Goal: Task Accomplishment & Management: Manage account settings

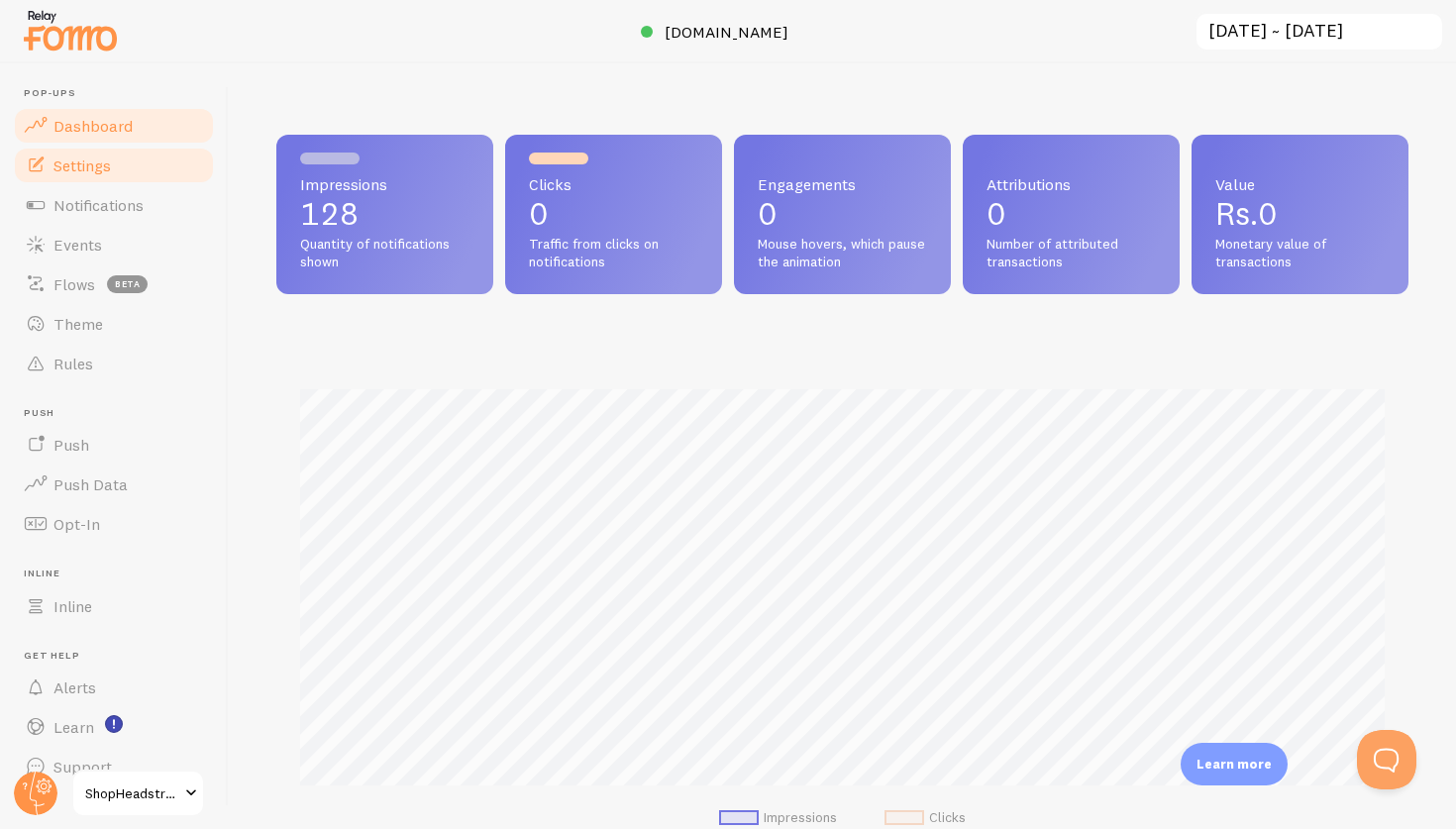
click at [143, 165] on link "Settings" at bounding box center [113, 165] width 204 height 40
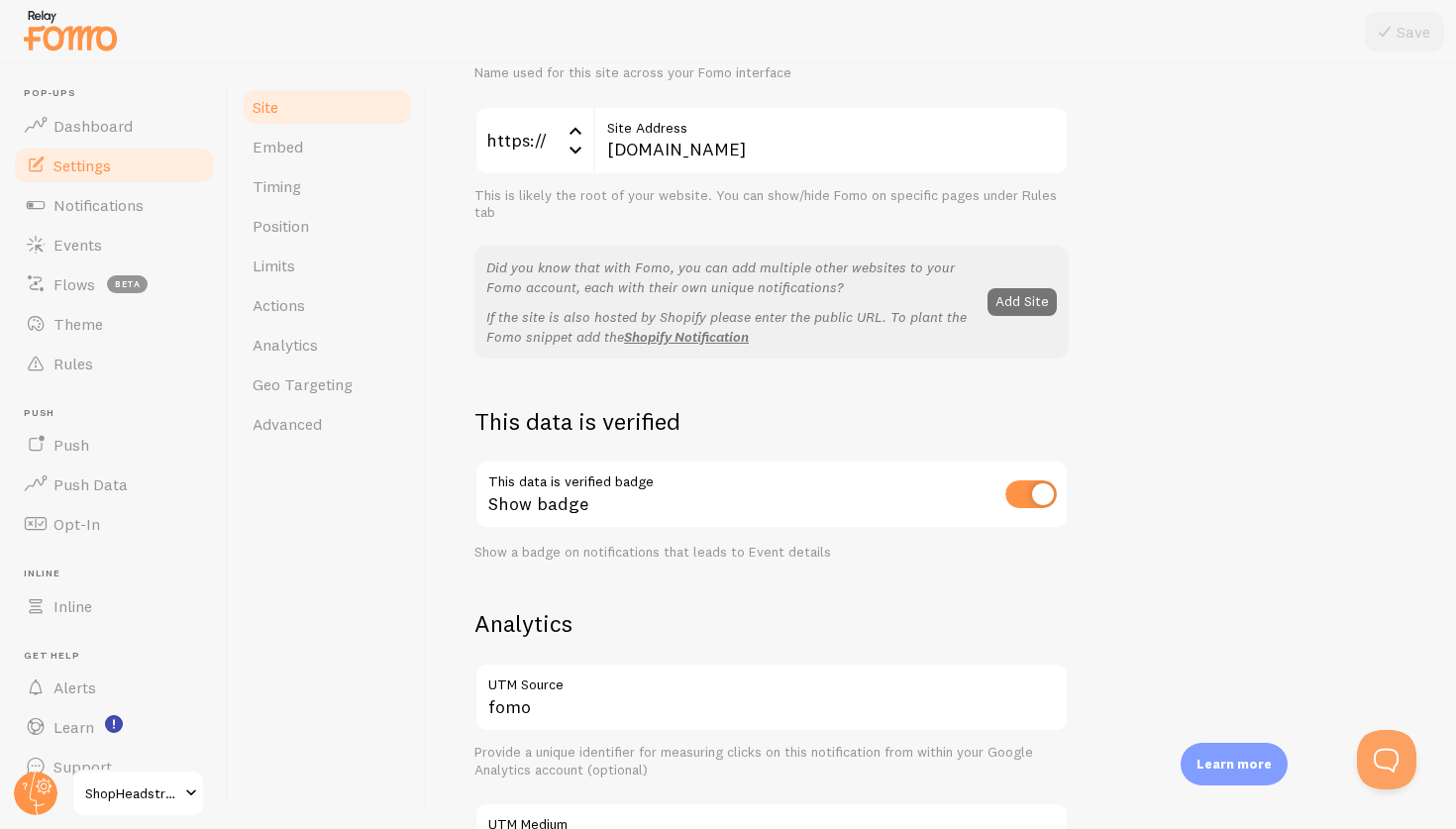
scroll to position [366, 0]
click at [97, 177] on link "Settings" at bounding box center [113, 165] width 204 height 40
click at [111, 218] on link "Notifications" at bounding box center [113, 205] width 204 height 40
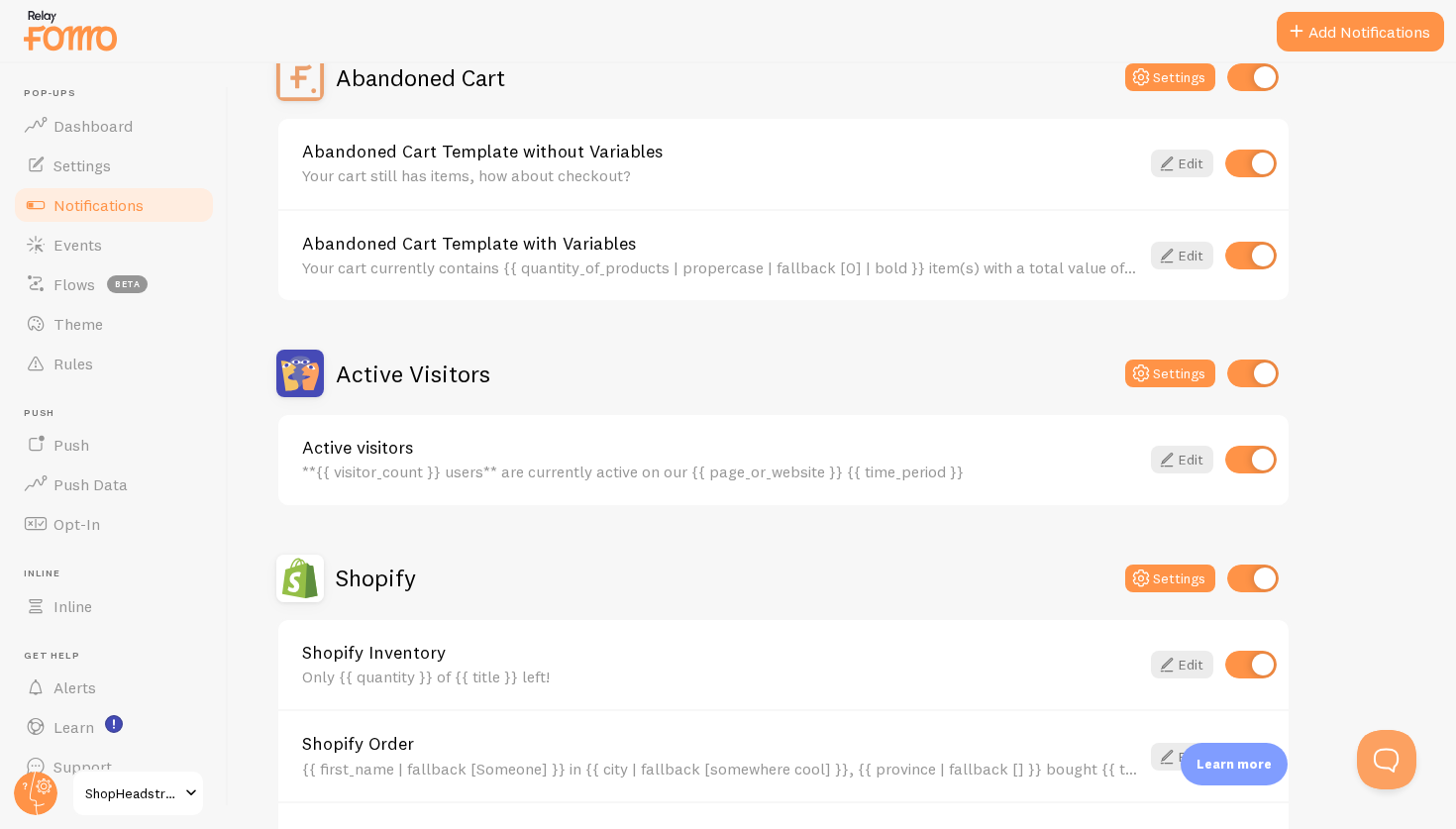
scroll to position [222, 0]
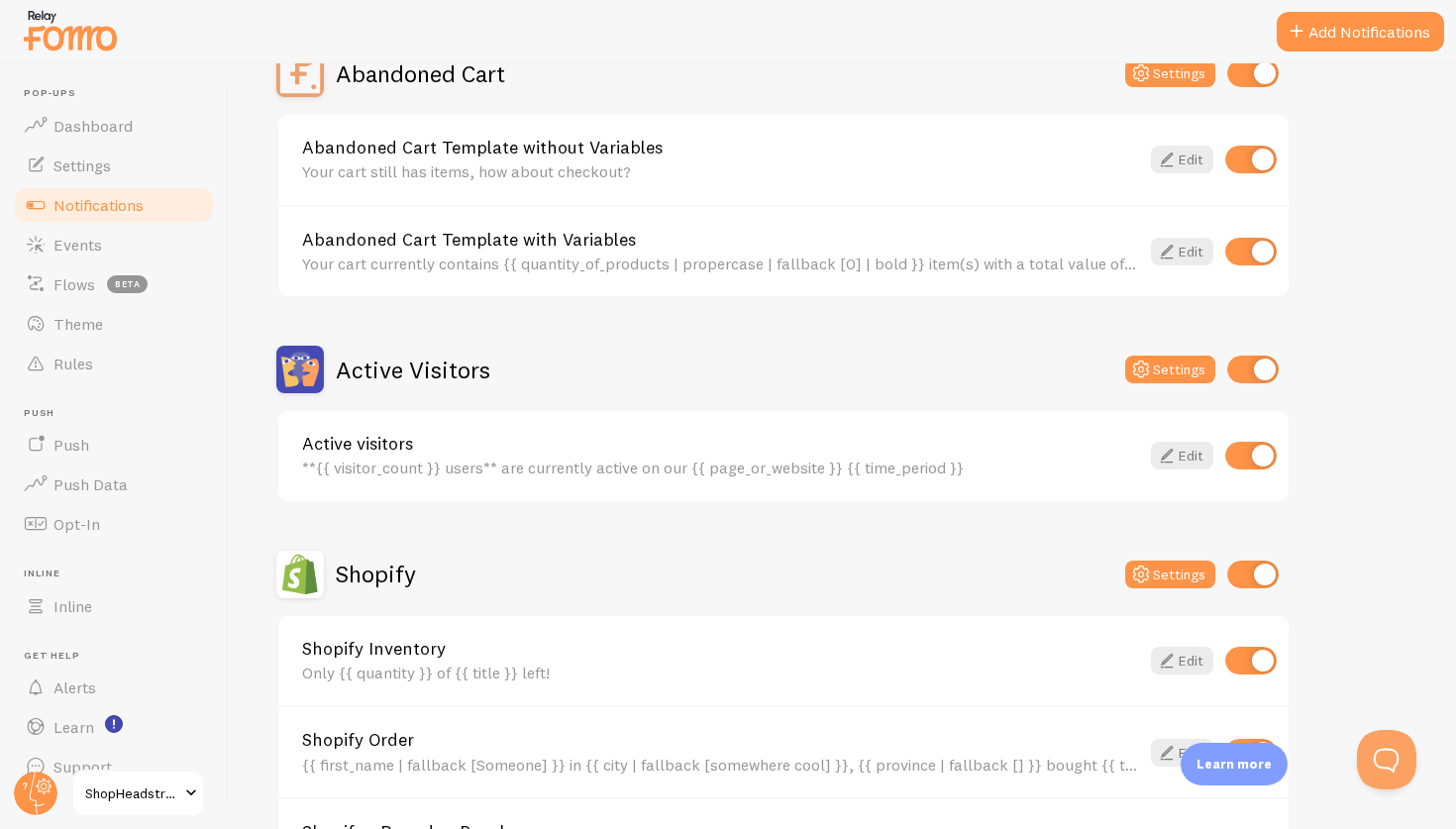
click at [1257, 368] on input "checkbox" at bounding box center [1253, 370] width 52 height 28
checkbox input "false"
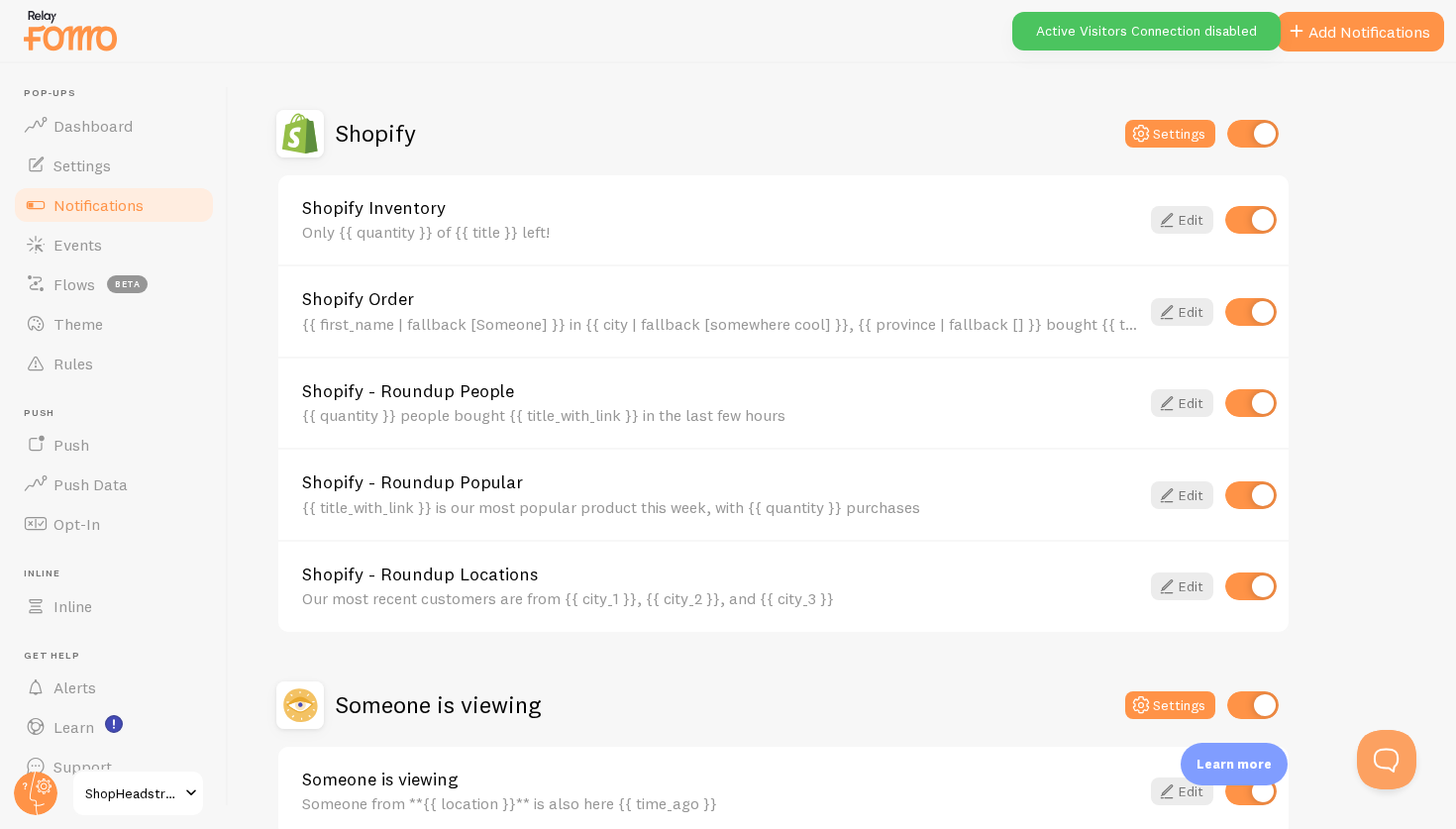
scroll to position [766, 0]
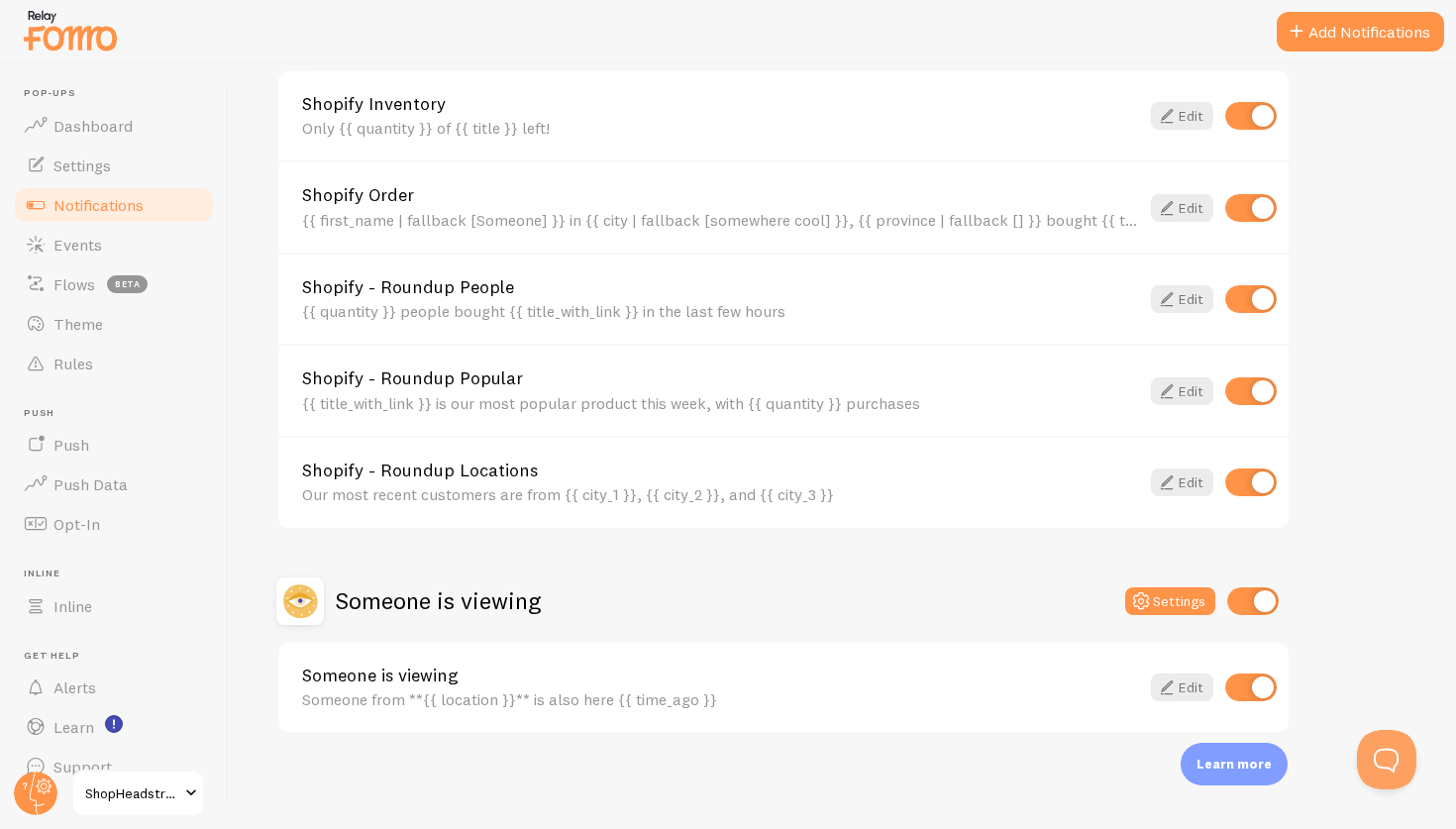
click at [1254, 606] on input "checkbox" at bounding box center [1253, 601] width 52 height 28
checkbox input "false"
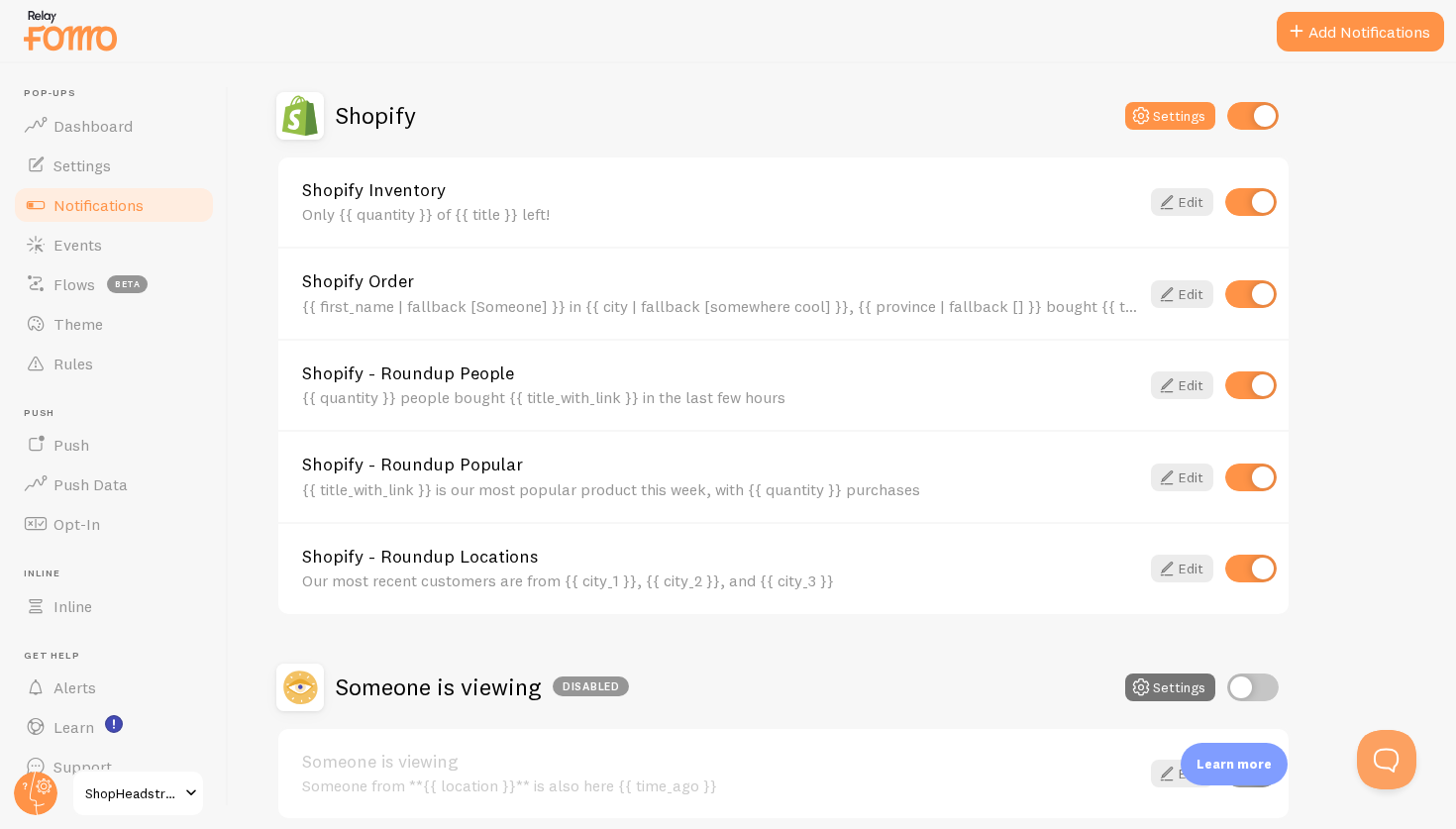
scroll to position [679, 0]
click at [1242, 202] on input "checkbox" at bounding box center [1251, 204] width 52 height 28
checkbox input "false"
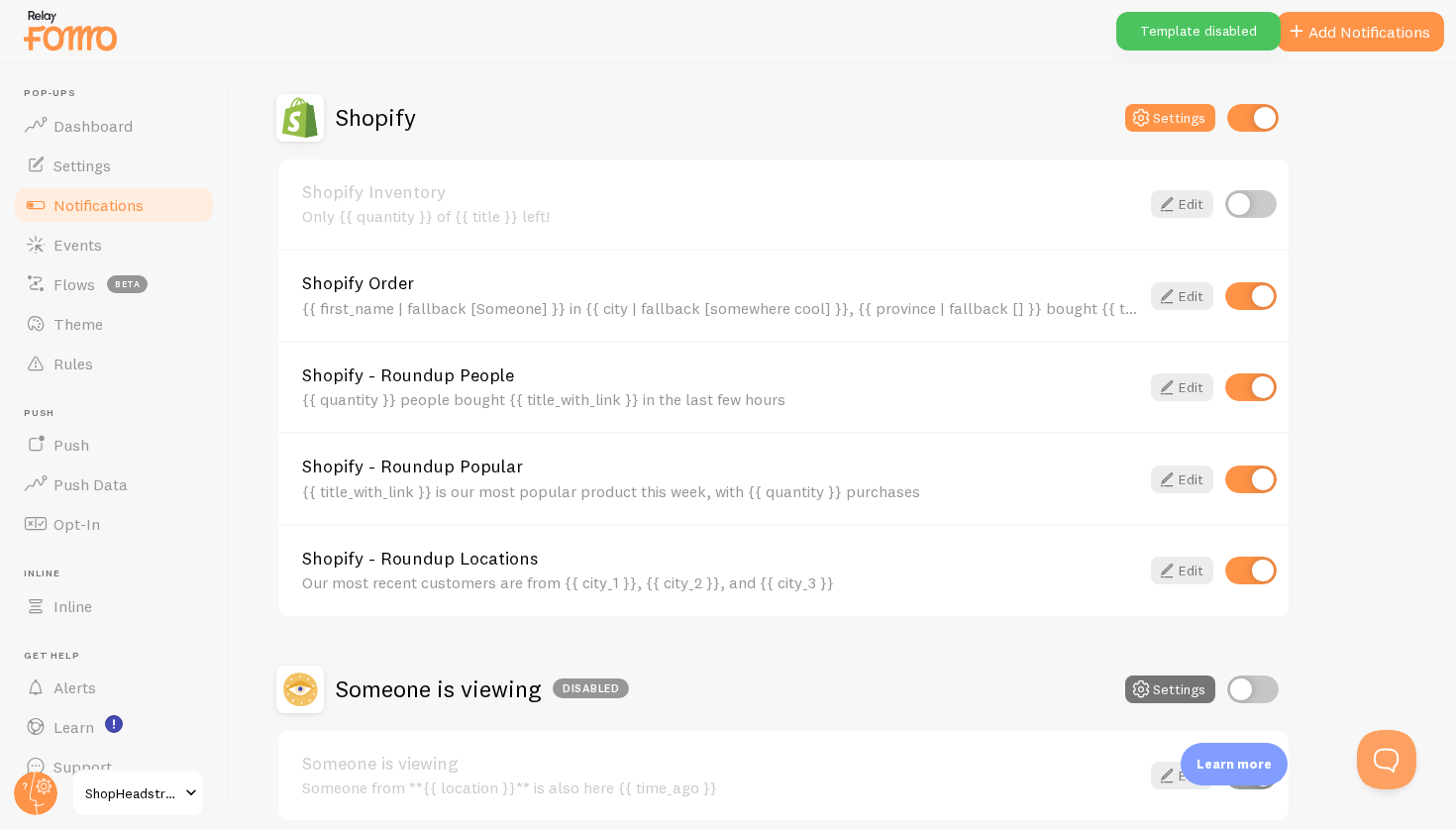
scroll to position [0, 0]
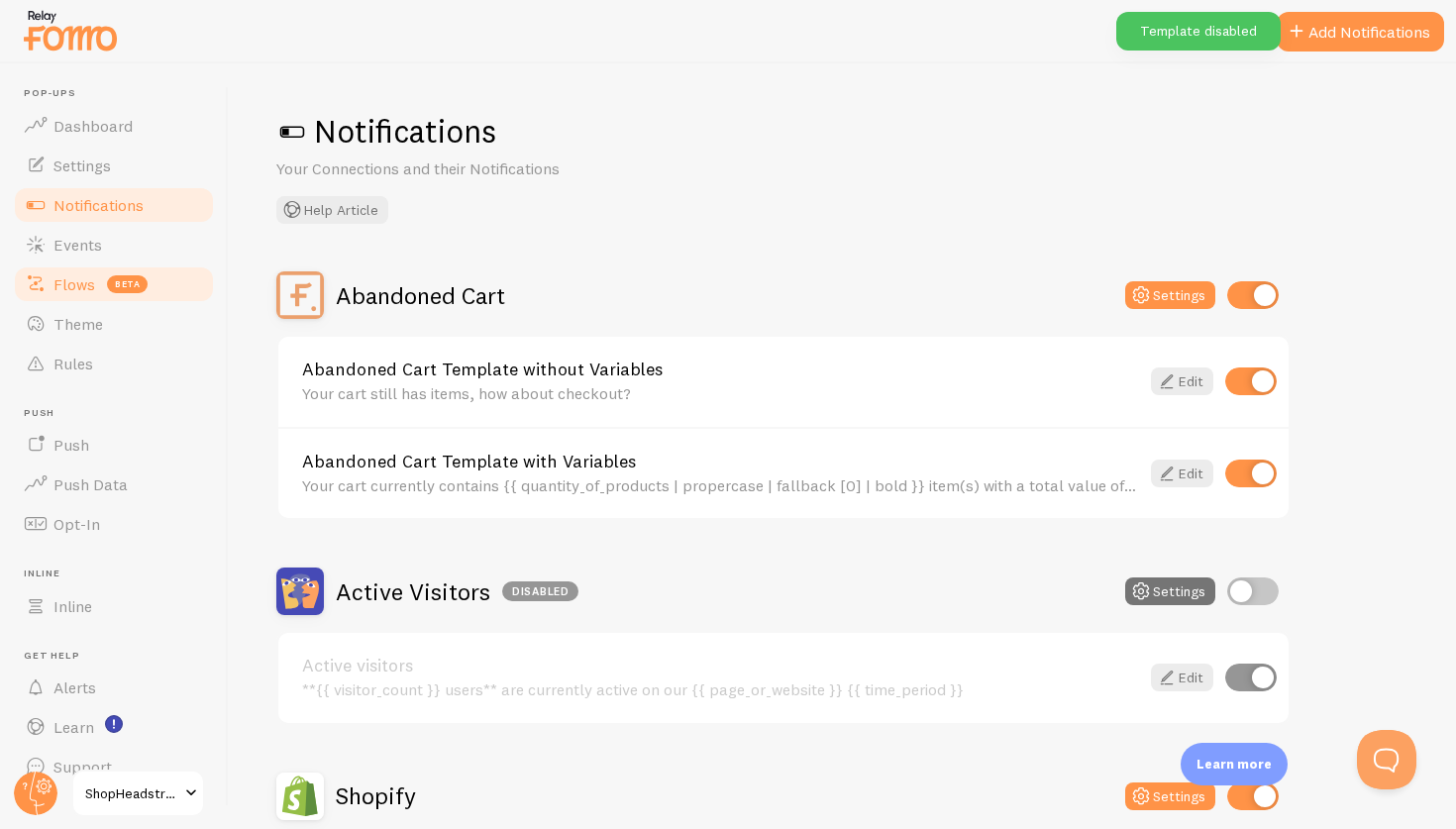
click at [86, 282] on span "Flows" at bounding box center [75, 284] width 42 height 20
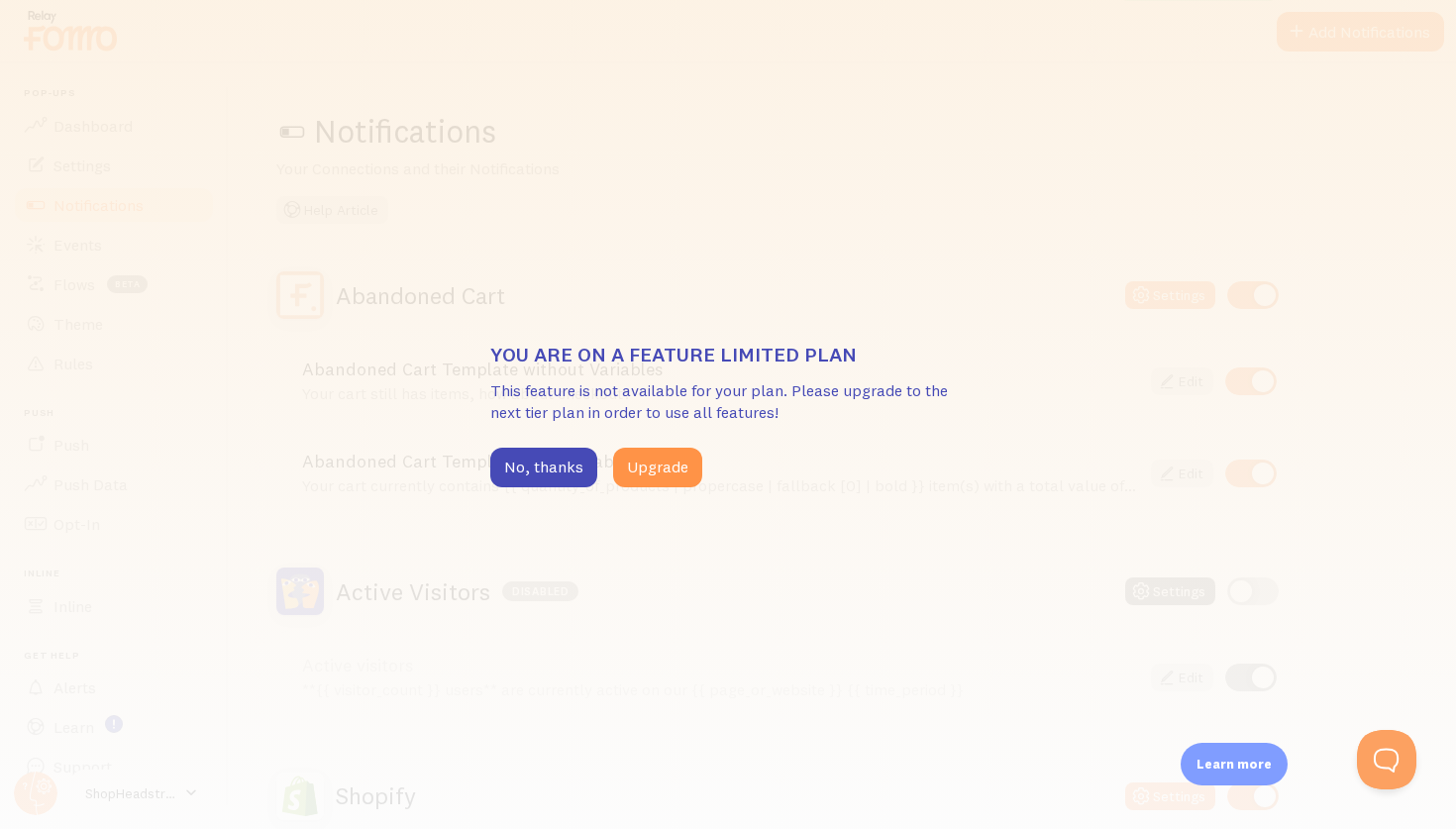
click at [84, 251] on div "You are on a feature limited plan This feature is not available for your plan. …" at bounding box center [728, 414] width 1456 height 829
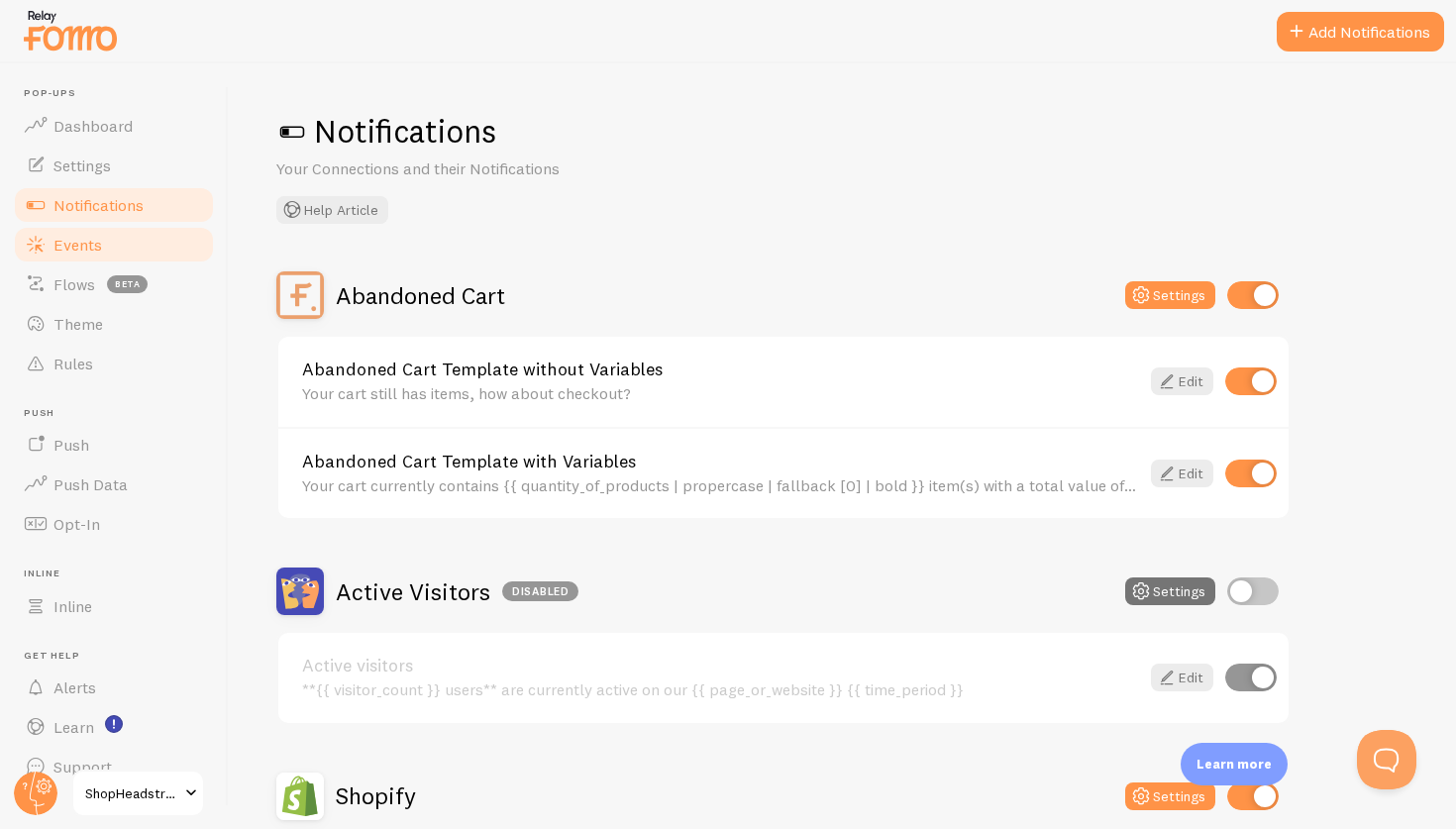
click at [82, 248] on span "Events" at bounding box center [78, 245] width 49 height 20
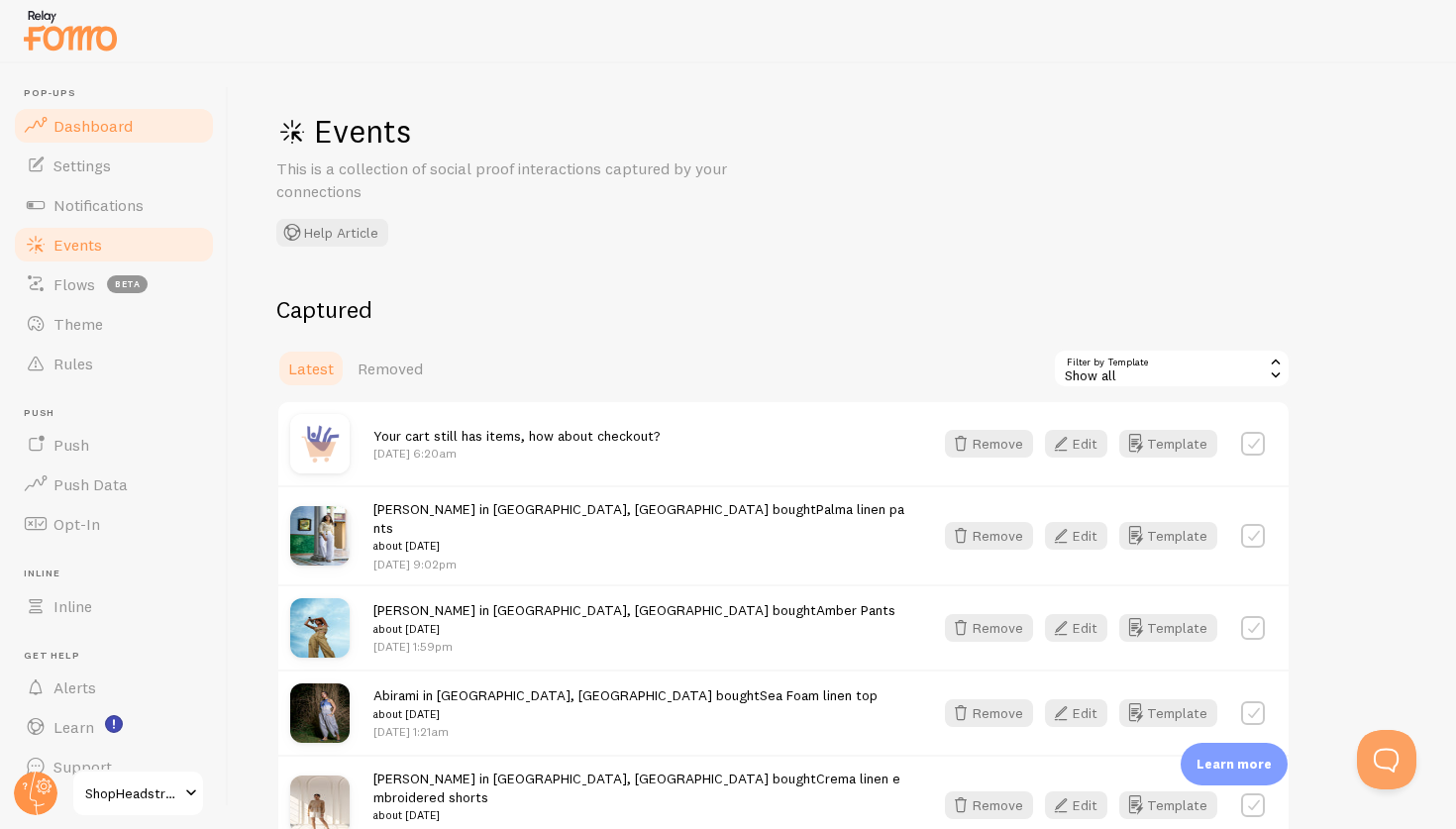
click at [67, 136] on link "Dashboard" at bounding box center [113, 126] width 204 height 40
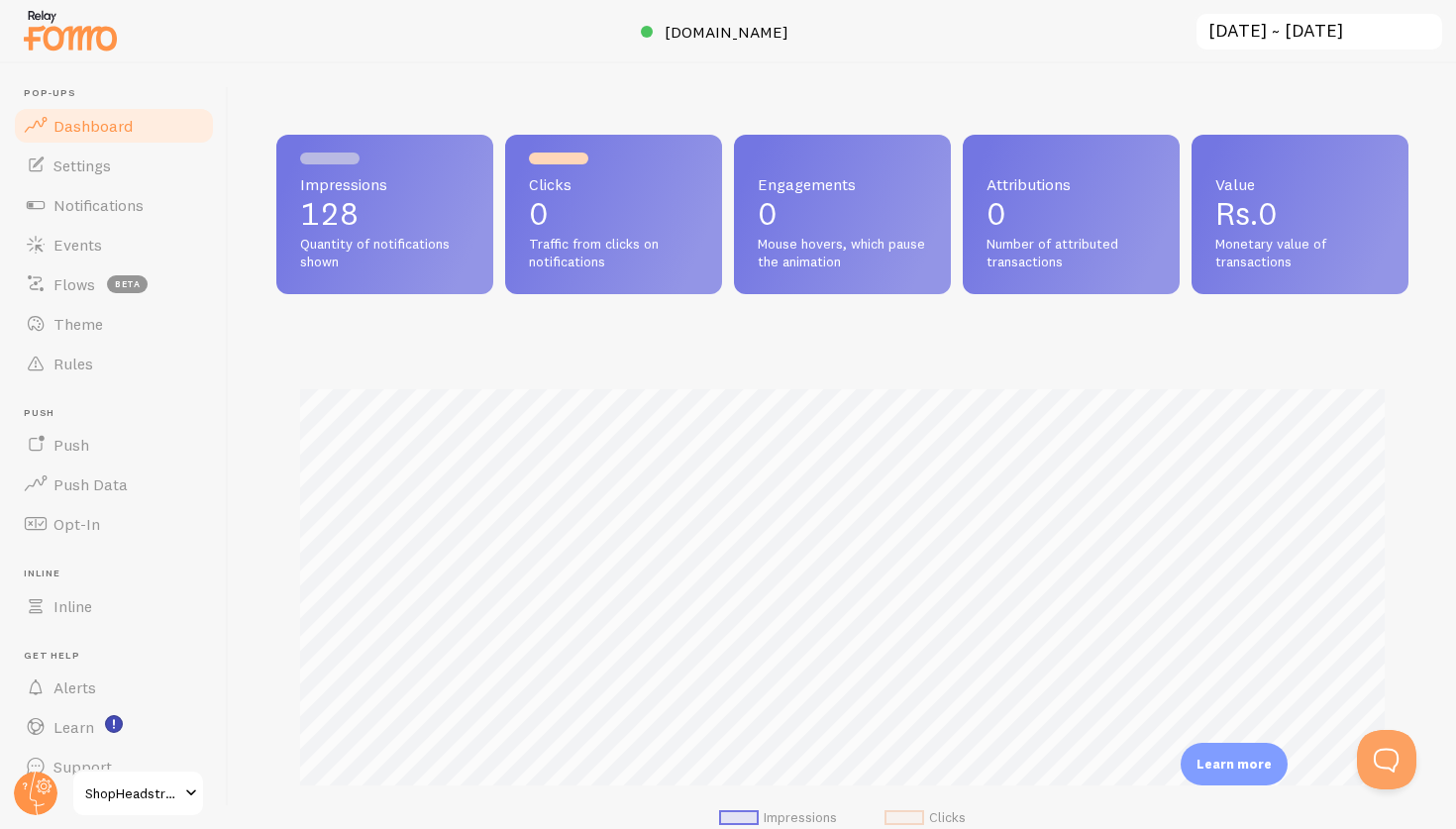
scroll to position [520, 1132]
